Goal: Task Accomplishment & Management: Manage account settings

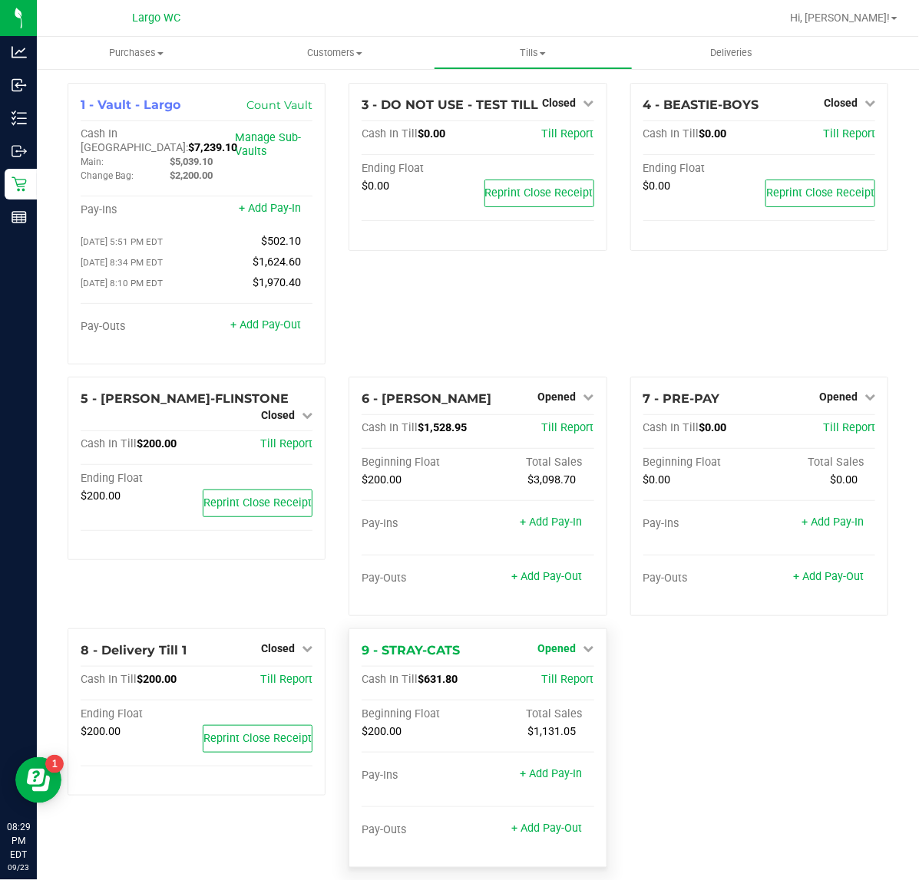
click at [553, 643] on span "Opened" at bounding box center [557, 648] width 38 height 12
click at [553, 678] on link "Close Till" at bounding box center [558, 680] width 41 height 12
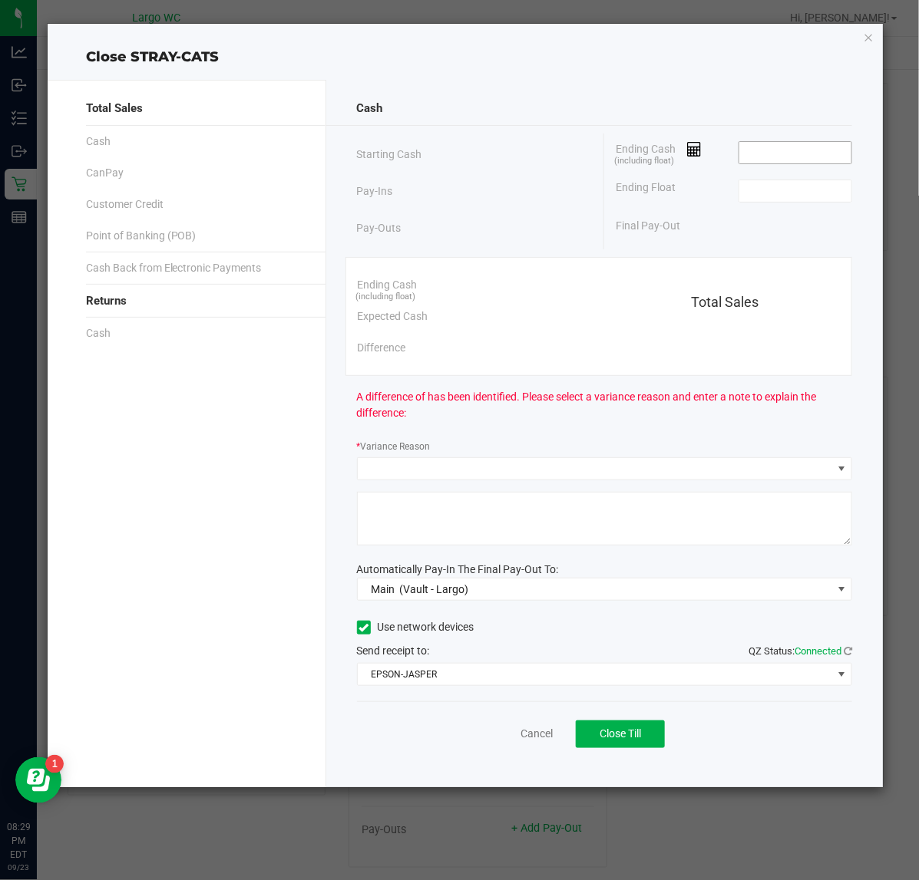
click at [777, 152] on input at bounding box center [795, 152] width 113 height 21
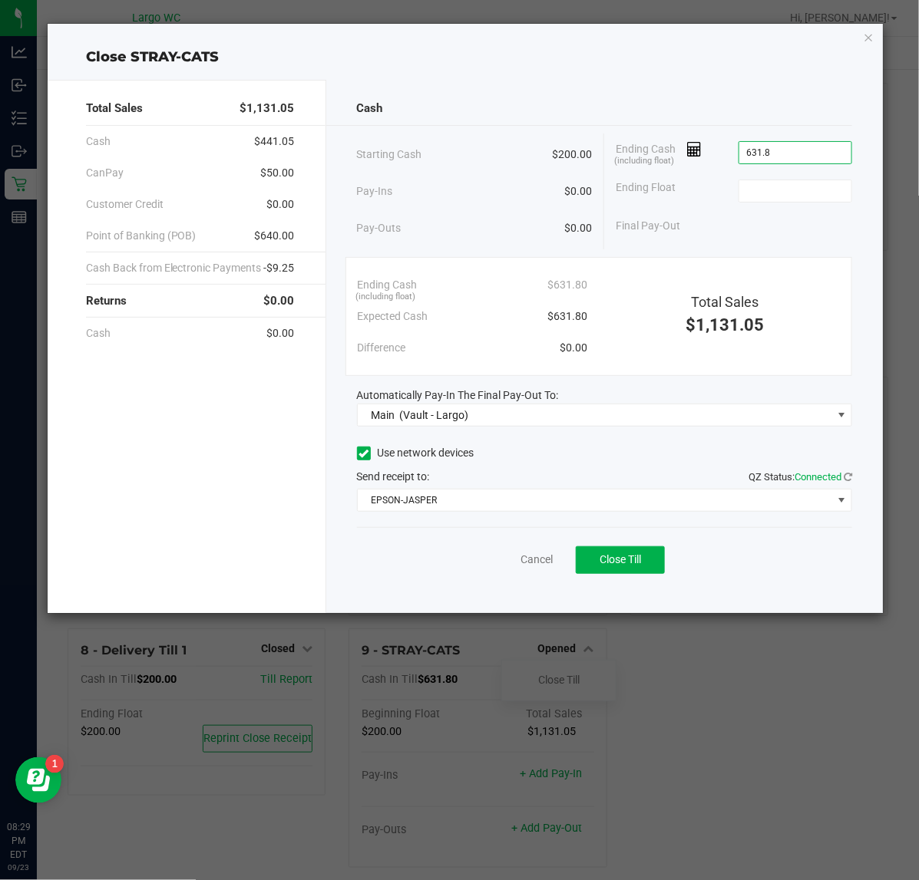
type input "$631.80"
click at [619, 560] on span "Close Till" at bounding box center [619, 559] width 41 height 12
type input "$200.00"
click at [493, 566] on link "Dismiss" at bounding box center [502, 560] width 37 height 16
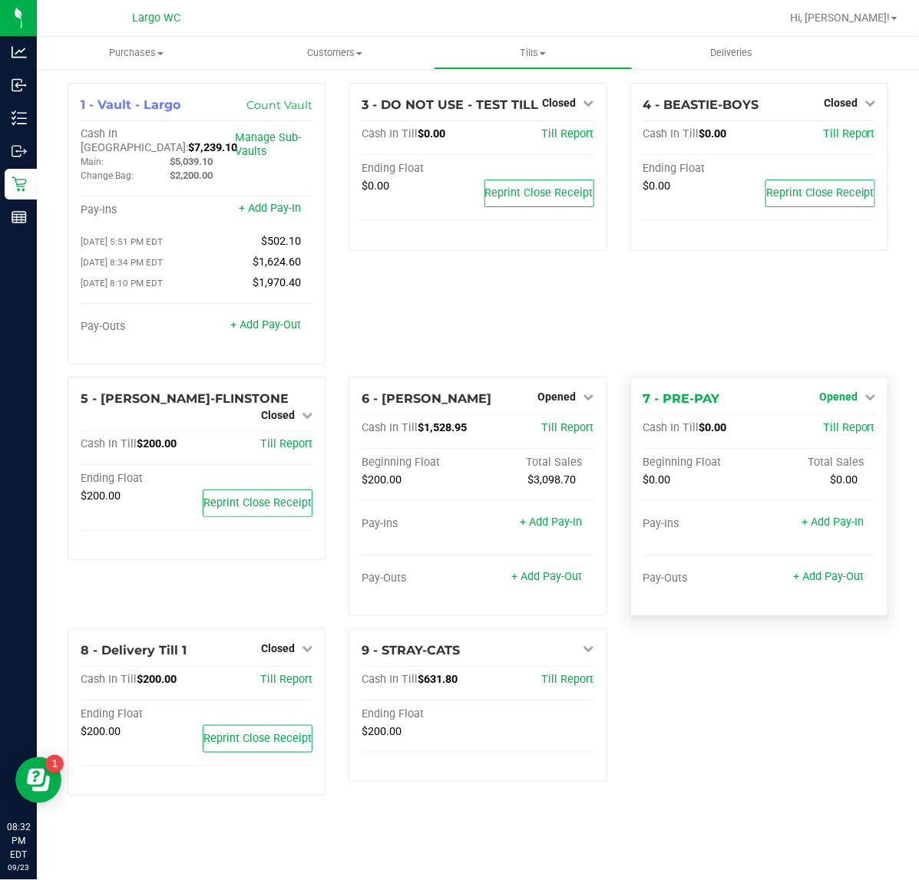
click at [839, 391] on span "Opened" at bounding box center [838, 397] width 38 height 12
click at [827, 422] on link "Close Till" at bounding box center [839, 428] width 41 height 12
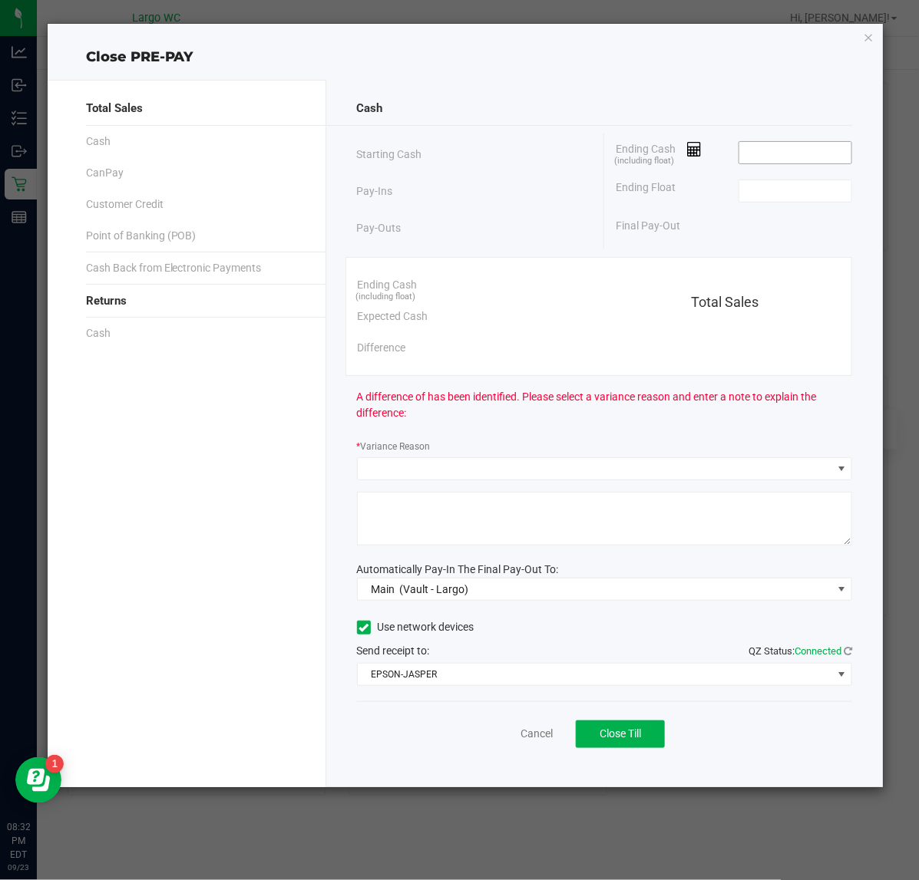
click at [781, 151] on input at bounding box center [795, 152] width 113 height 21
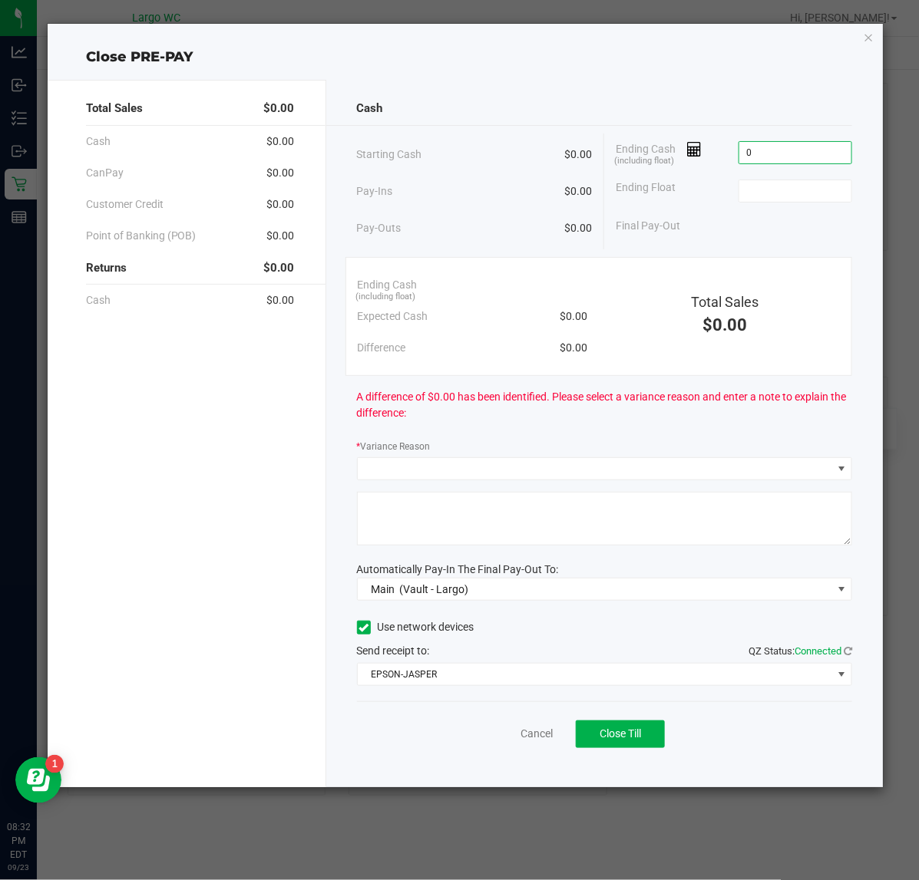
type input "$0.00"
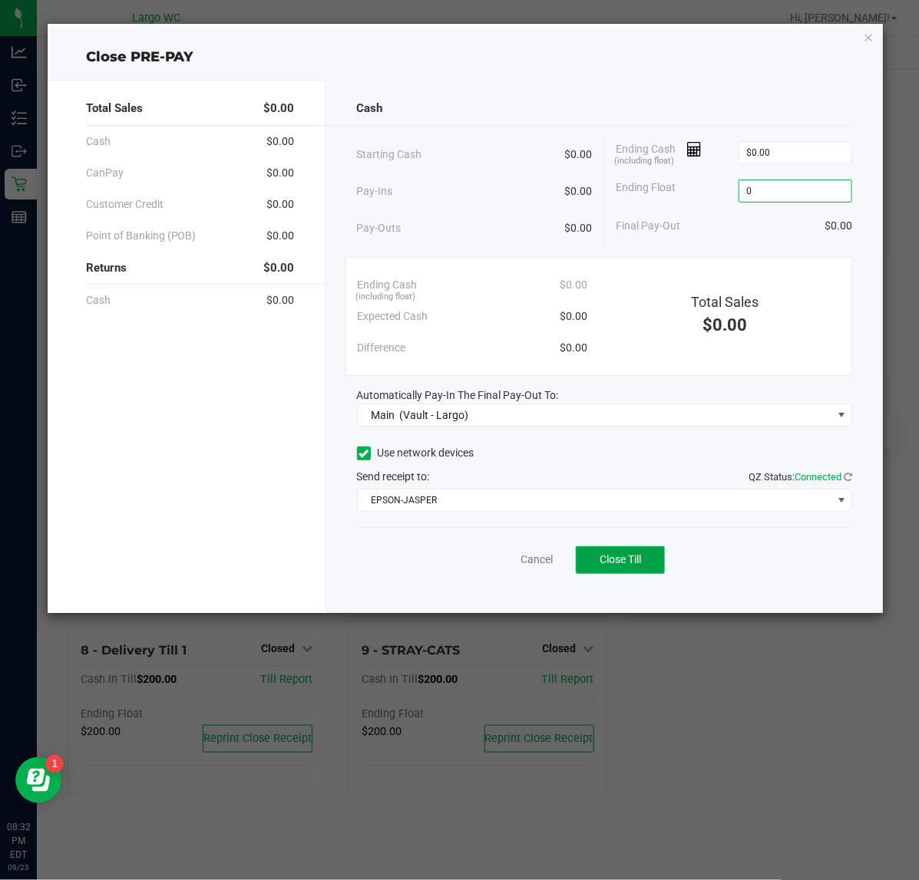
click at [626, 566] on span "Close Till" at bounding box center [619, 559] width 41 height 12
type input "$0.00"
click at [509, 566] on link "Dismiss" at bounding box center [502, 560] width 37 height 16
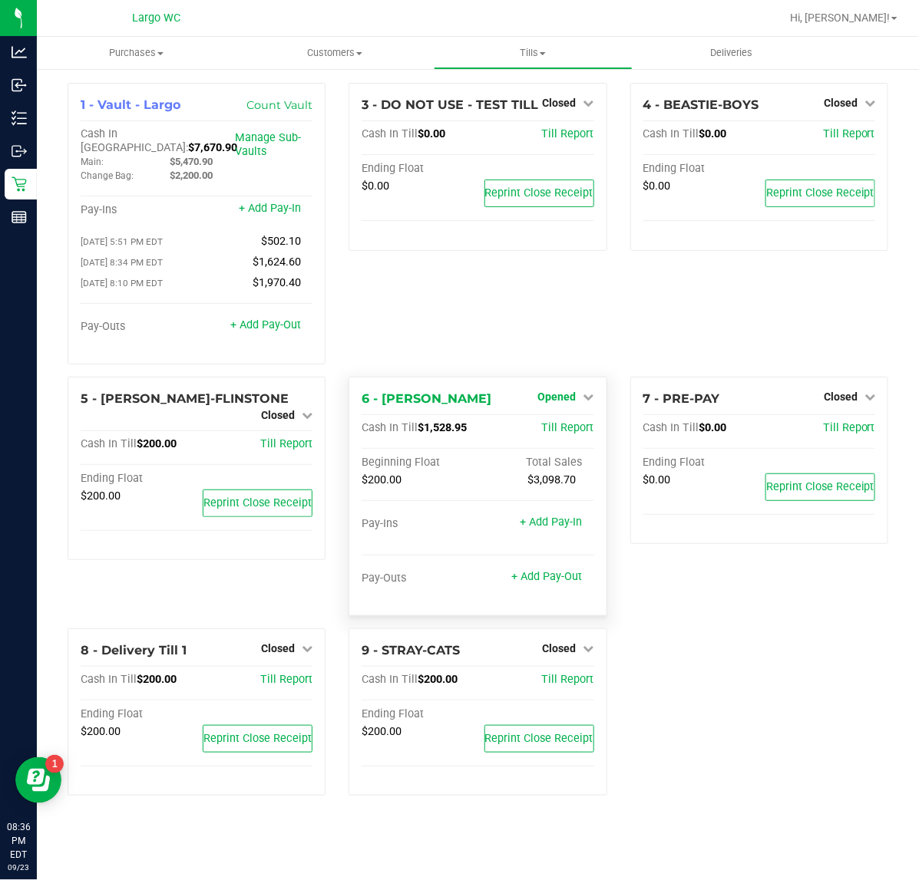
click at [588, 391] on icon at bounding box center [588, 396] width 11 height 11
click at [554, 426] on link "Close Till" at bounding box center [558, 428] width 41 height 12
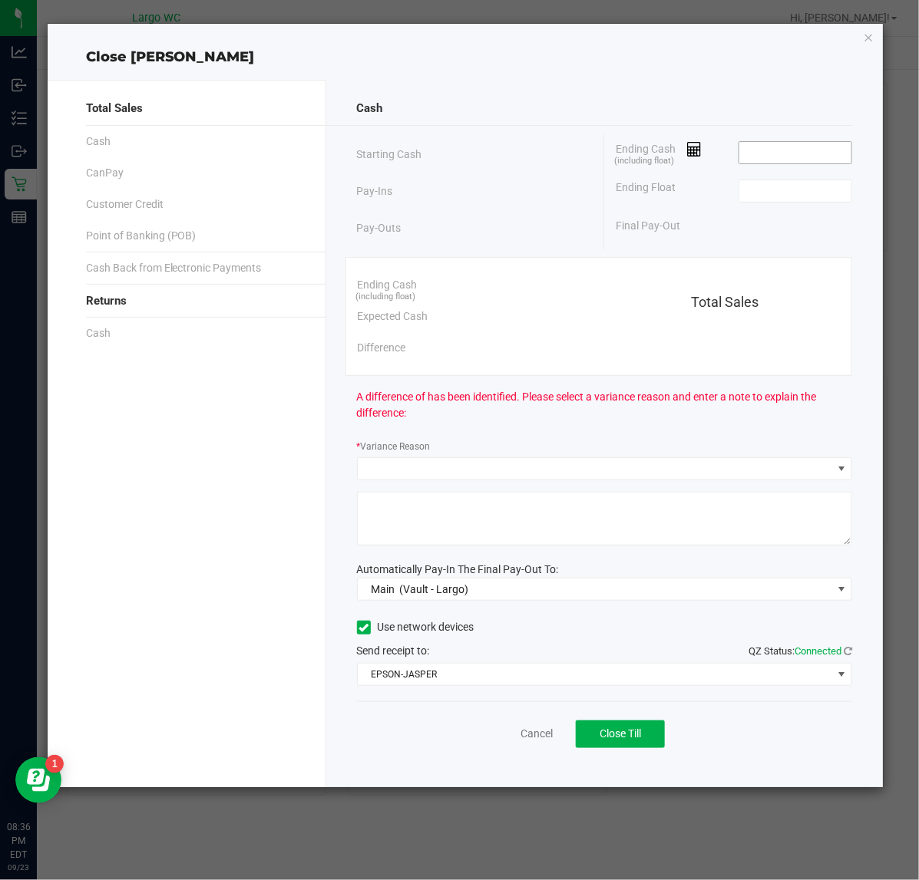
click at [798, 155] on input at bounding box center [795, 152] width 113 height 21
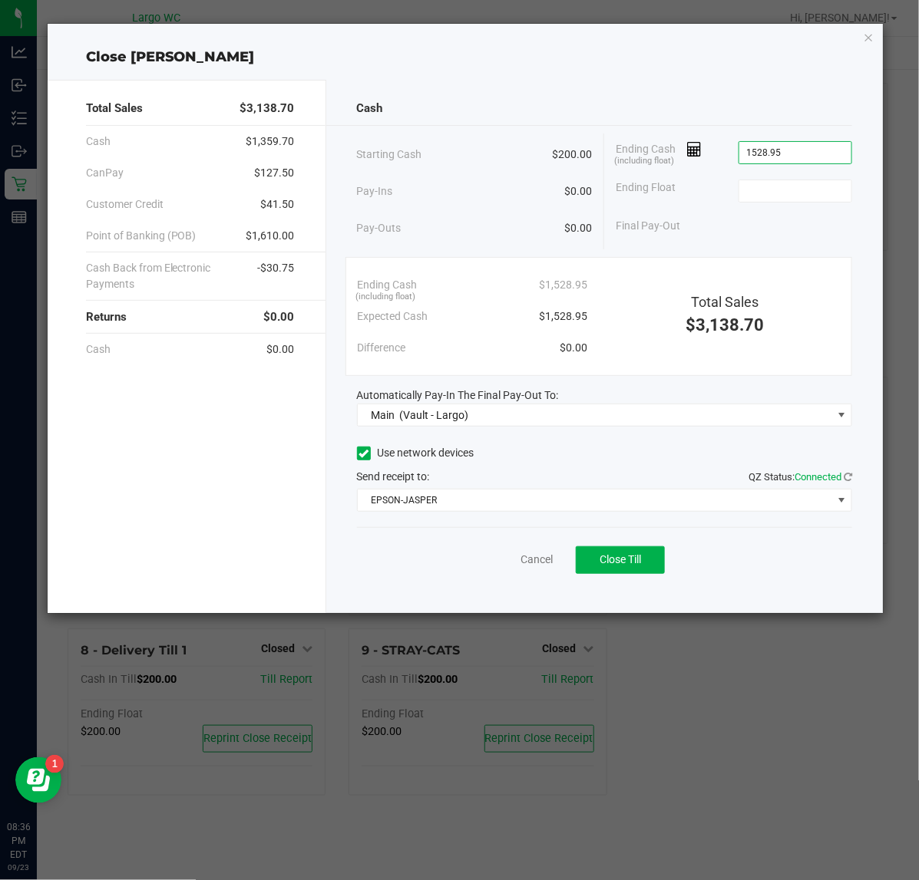
type input "$1,528.95"
click at [642, 573] on button "Close Till" at bounding box center [620, 560] width 89 height 28
type input "$200.00"
click at [511, 568] on link "Dismiss" at bounding box center [502, 560] width 37 height 16
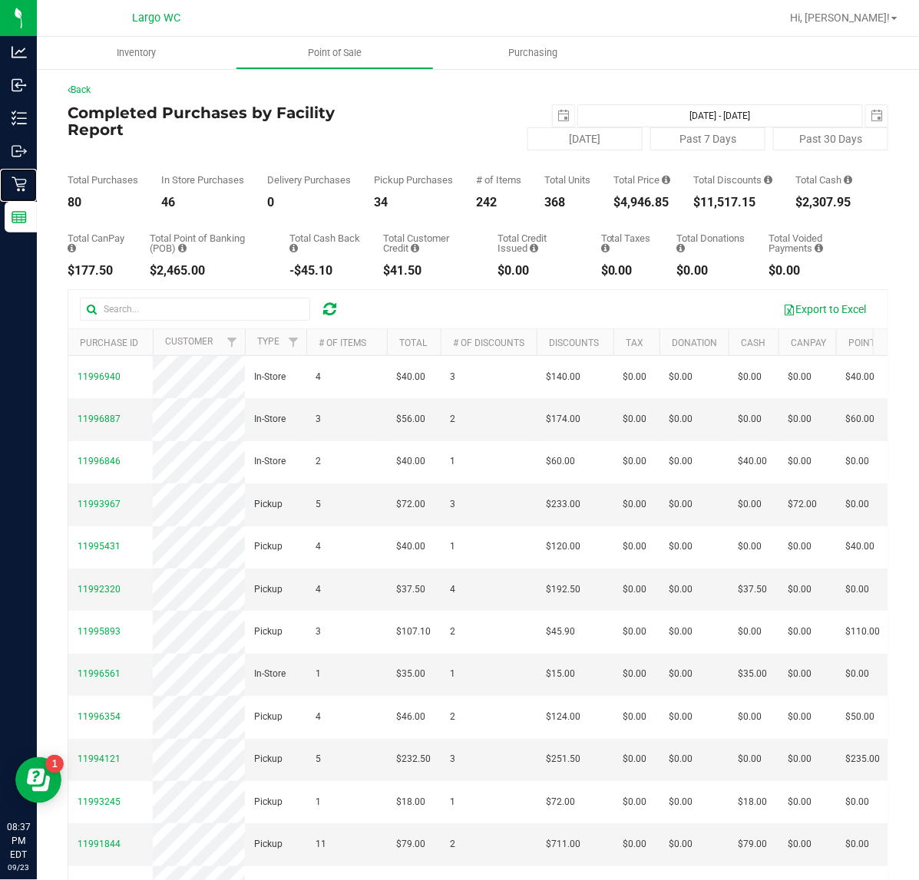
drag, startPoint x: 35, startPoint y: 182, endPoint x: 259, endPoint y: 197, distance: 224.6
click at [0, 0] on p "Retail" at bounding box center [0, 0] width 0 height 0
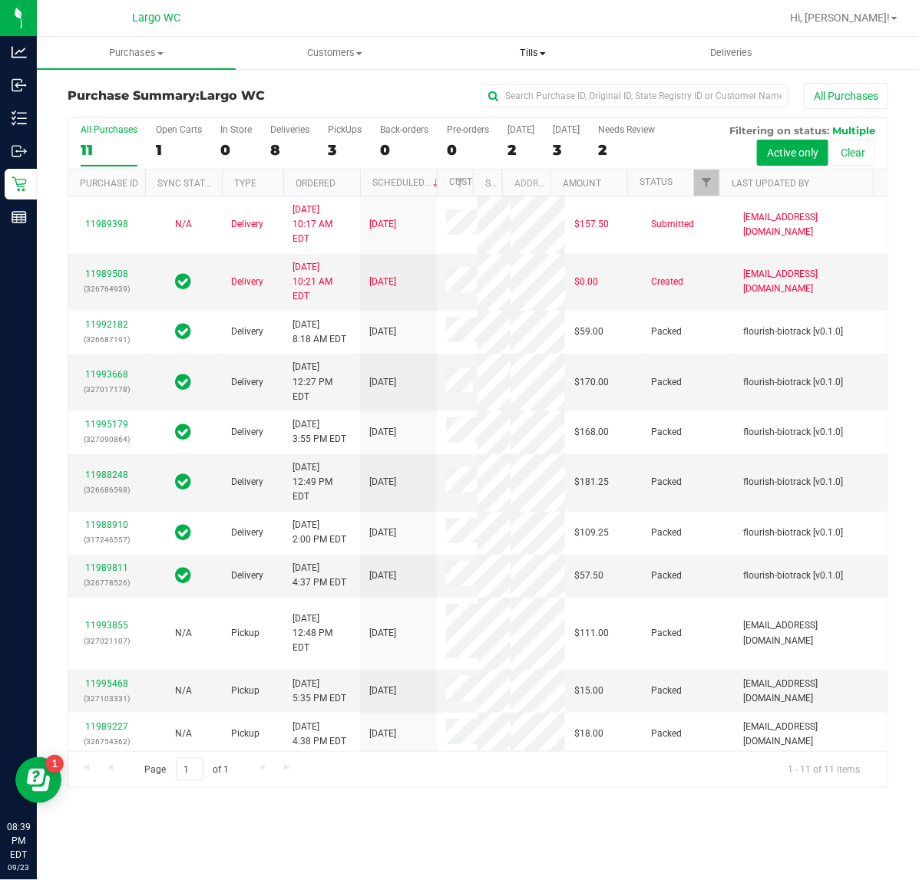
click at [524, 50] on span "Tills" at bounding box center [532, 53] width 197 height 14
click at [482, 91] on span "Manage tills" at bounding box center [486, 92] width 104 height 13
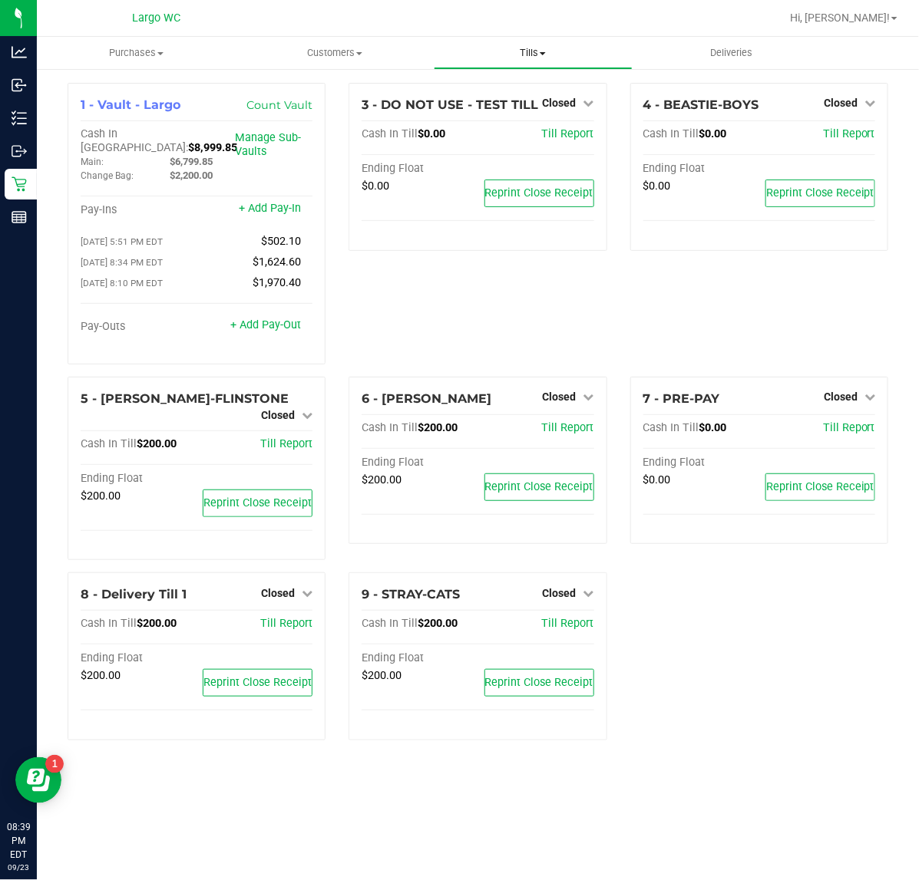
click at [530, 38] on uib-tab-heading "Tills Manage tills Reconcile e-payments" at bounding box center [532, 53] width 197 height 31
click at [526, 112] on span "Reconcile e-payments" at bounding box center [510, 110] width 153 height 13
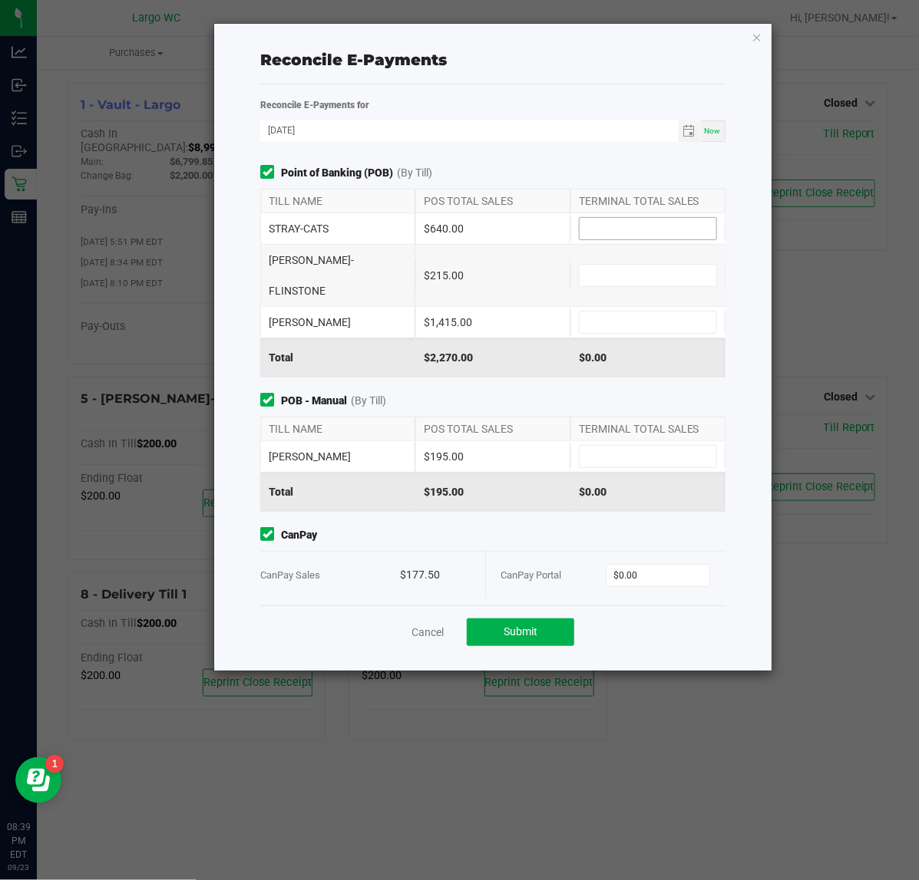
click at [618, 228] on input at bounding box center [647, 228] width 137 height 21
type input "$640.00"
type input "$215.00"
type input "$1,415.00"
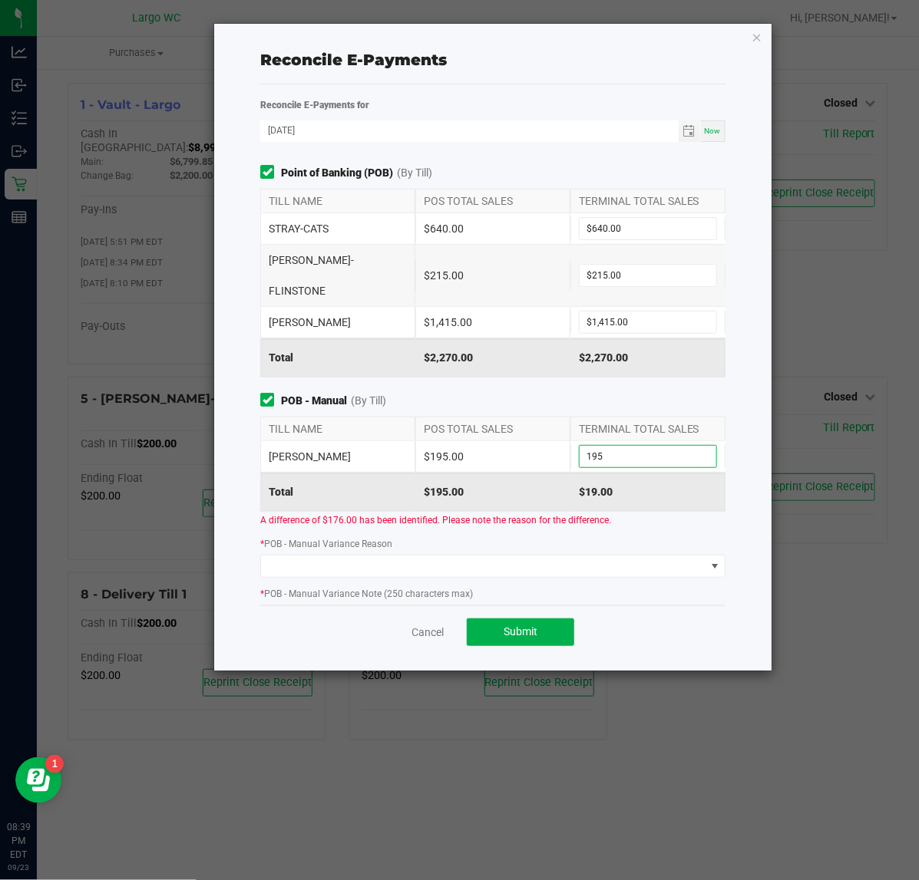
type input "$195.00"
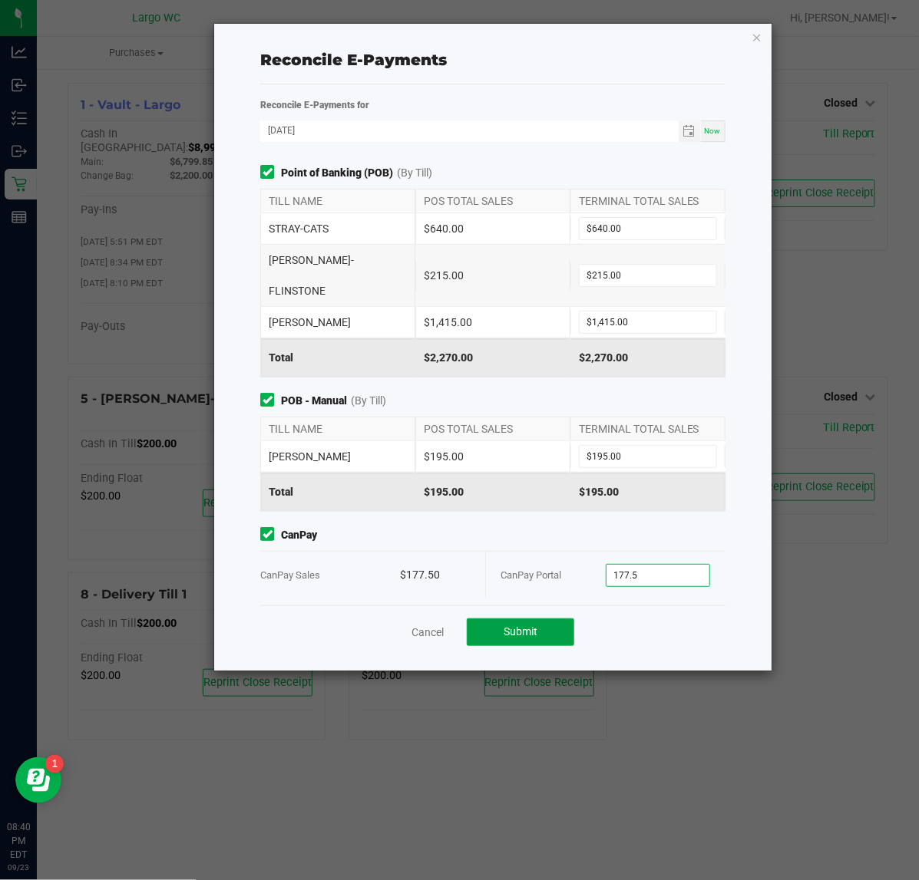
type input "$177.50"
click at [497, 635] on div "Cancel Submit" at bounding box center [492, 632] width 464 height 53
click at [508, 626] on span "Submit" at bounding box center [520, 632] width 34 height 12
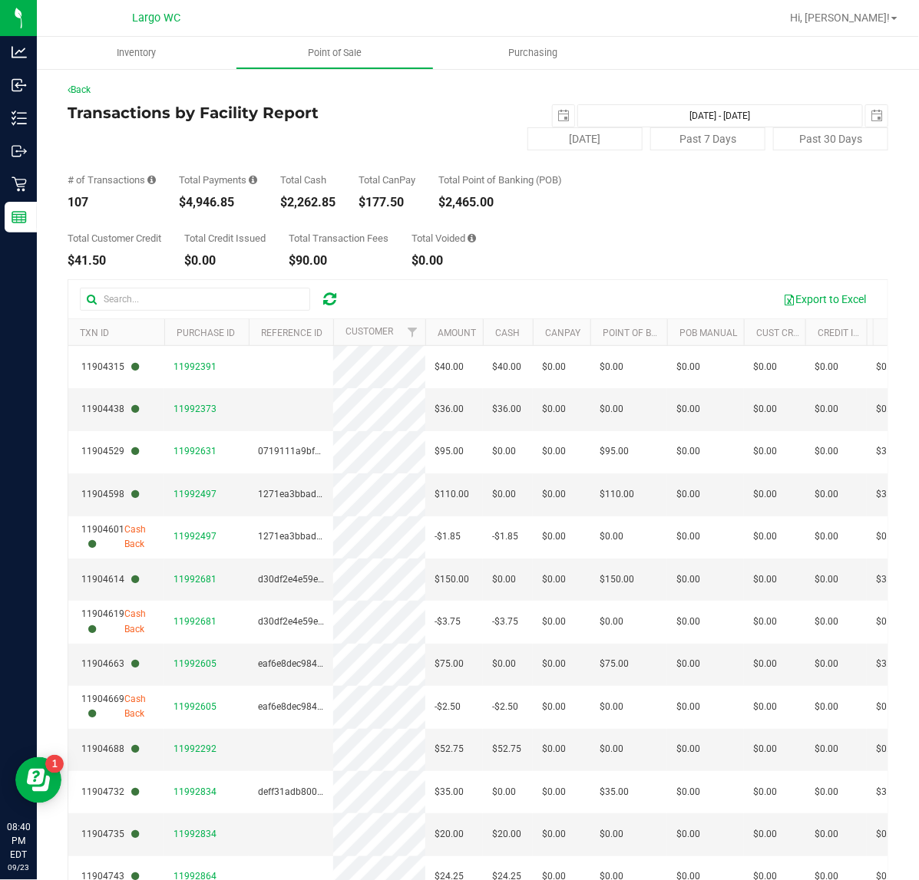
click at [332, 205] on div "$2,262.85" at bounding box center [307, 202] width 55 height 12
drag, startPoint x: 473, startPoint y: 226, endPoint x: 345, endPoint y: 184, distance: 134.2
click at [470, 225] on div "Total Customer Credit $41.50 Total Credit Issued $0.00 Total Transaction Fees $…" at bounding box center [478, 238] width 820 height 58
click at [711, 209] on div "Total Customer Credit $41.50 Total Credit Issued $0.00 Total Transaction Fees $…" at bounding box center [478, 238] width 820 height 58
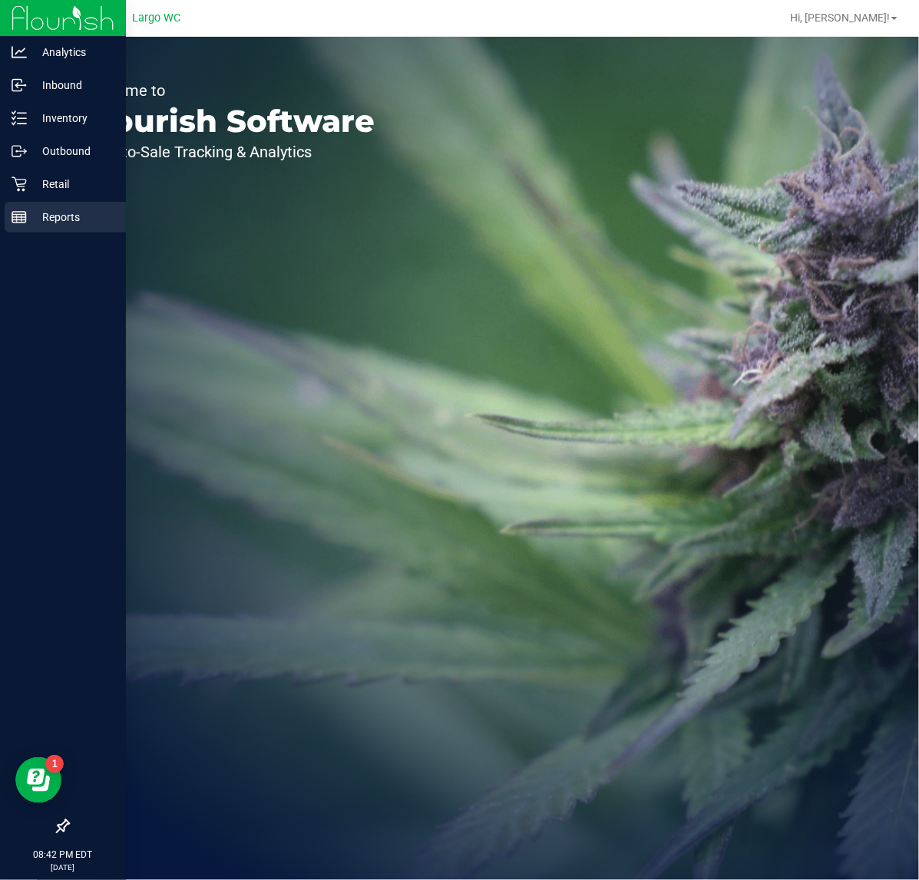
click at [17, 219] on line at bounding box center [17, 219] width 0 height 8
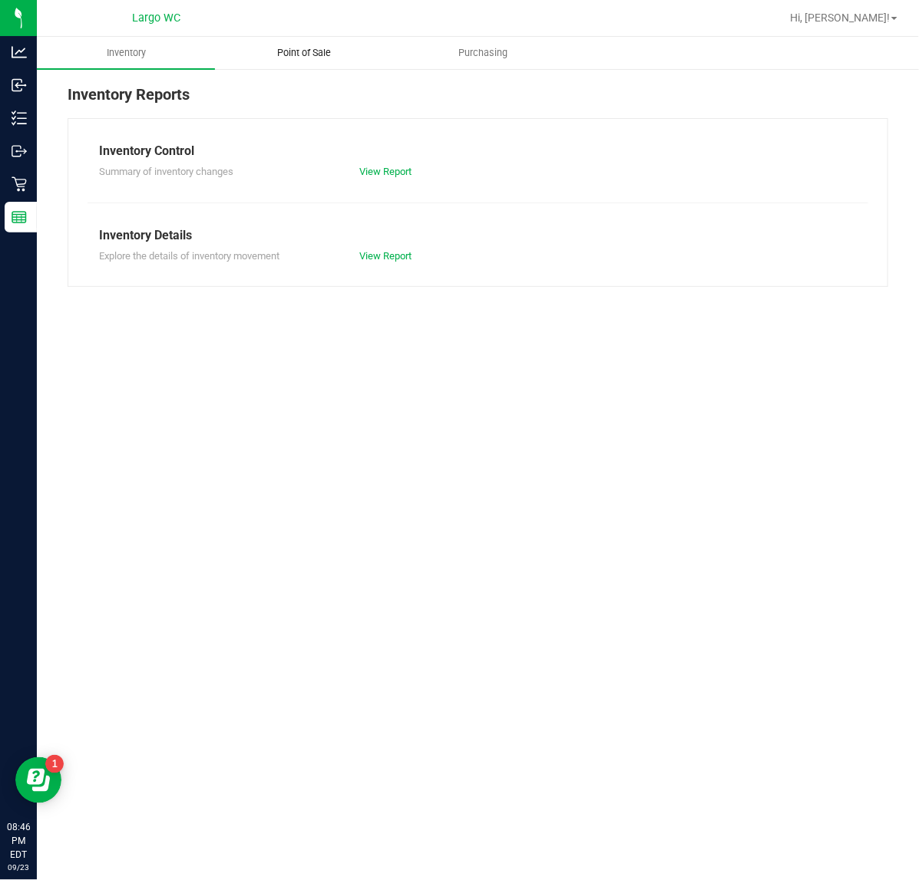
click at [305, 48] on span "Point of Sale" at bounding box center [304, 53] width 95 height 14
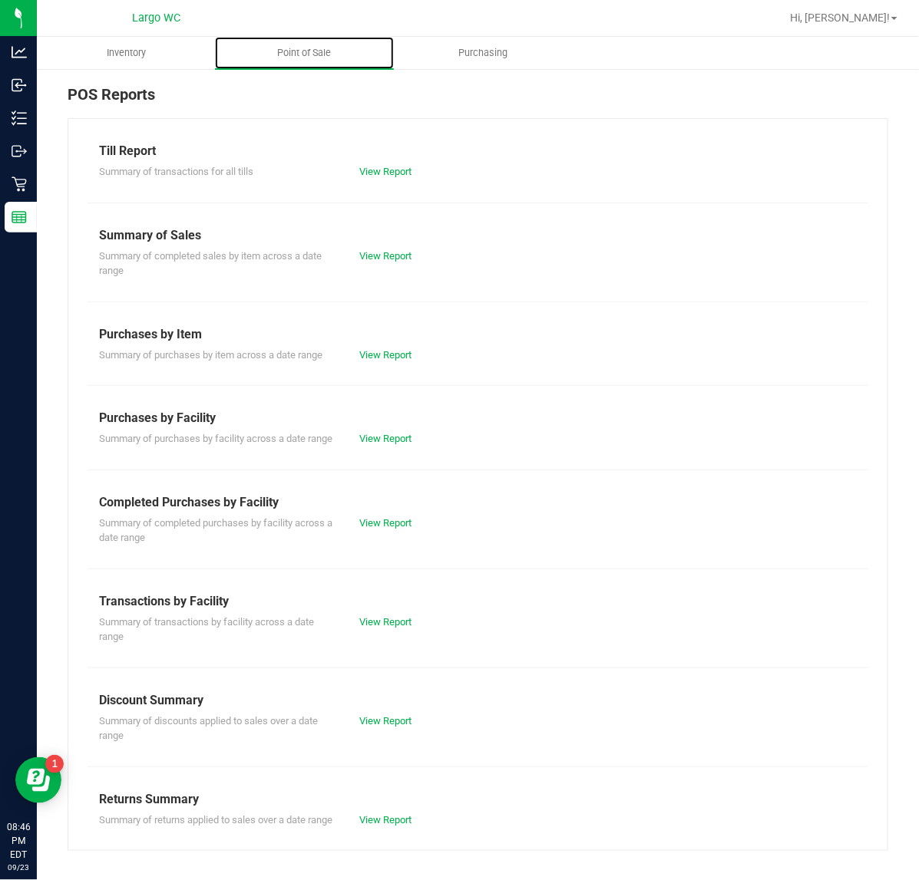
scroll to position [17, 0]
click at [389, 166] on link "View Report" at bounding box center [385, 172] width 52 height 12
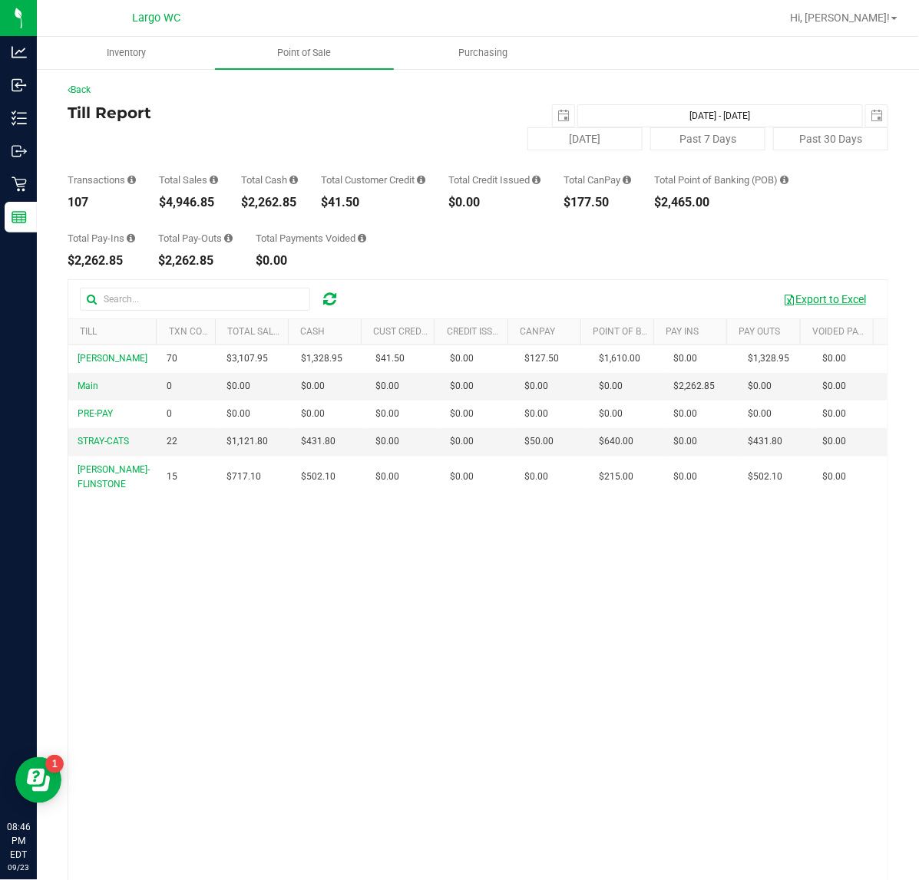
drag, startPoint x: 833, startPoint y: 300, endPoint x: 830, endPoint y: 289, distance: 11.2
click at [833, 294] on button "Export to Excel" at bounding box center [824, 299] width 103 height 26
click at [829, 298] on button "Export to Excel" at bounding box center [824, 299] width 103 height 26
